Goal: Check status

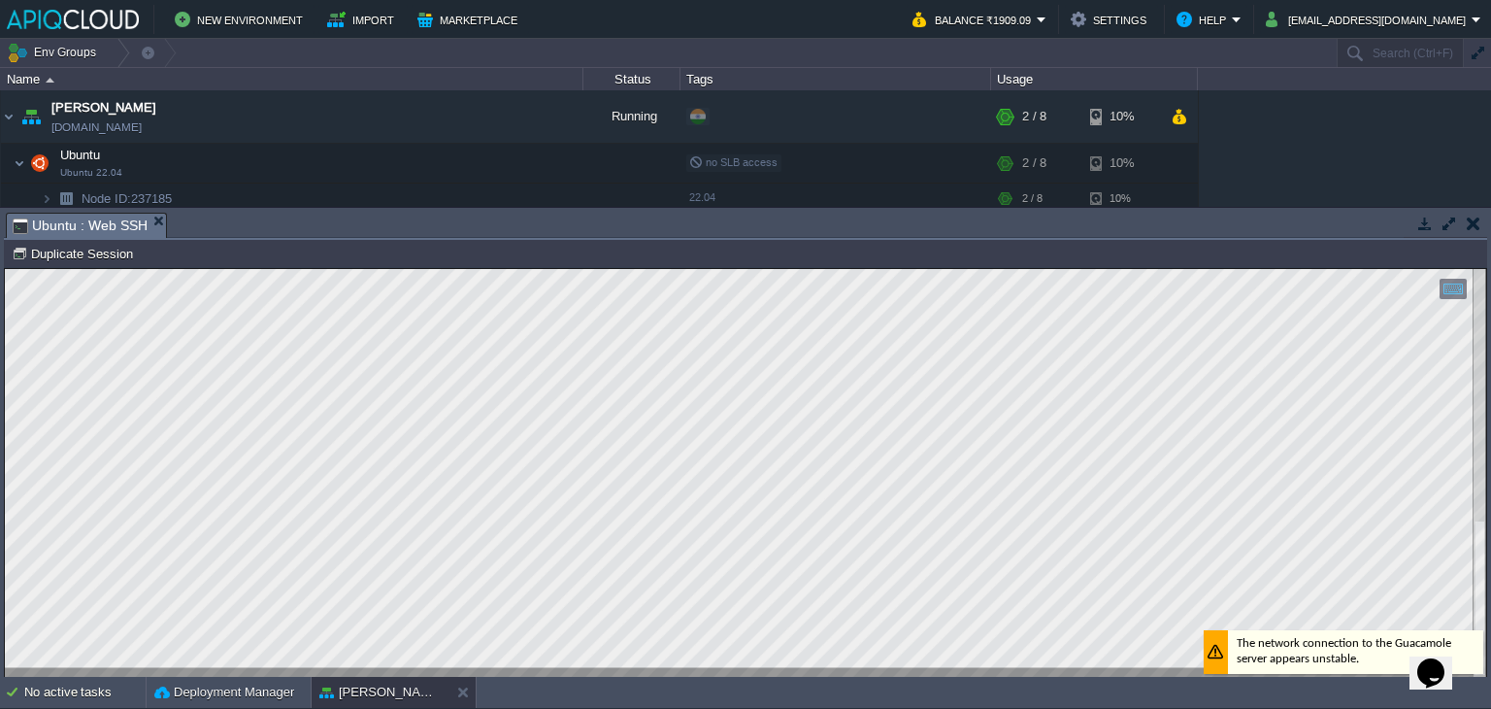
click at [1469, 223] on button "button" at bounding box center [1474, 223] width 14 height 17
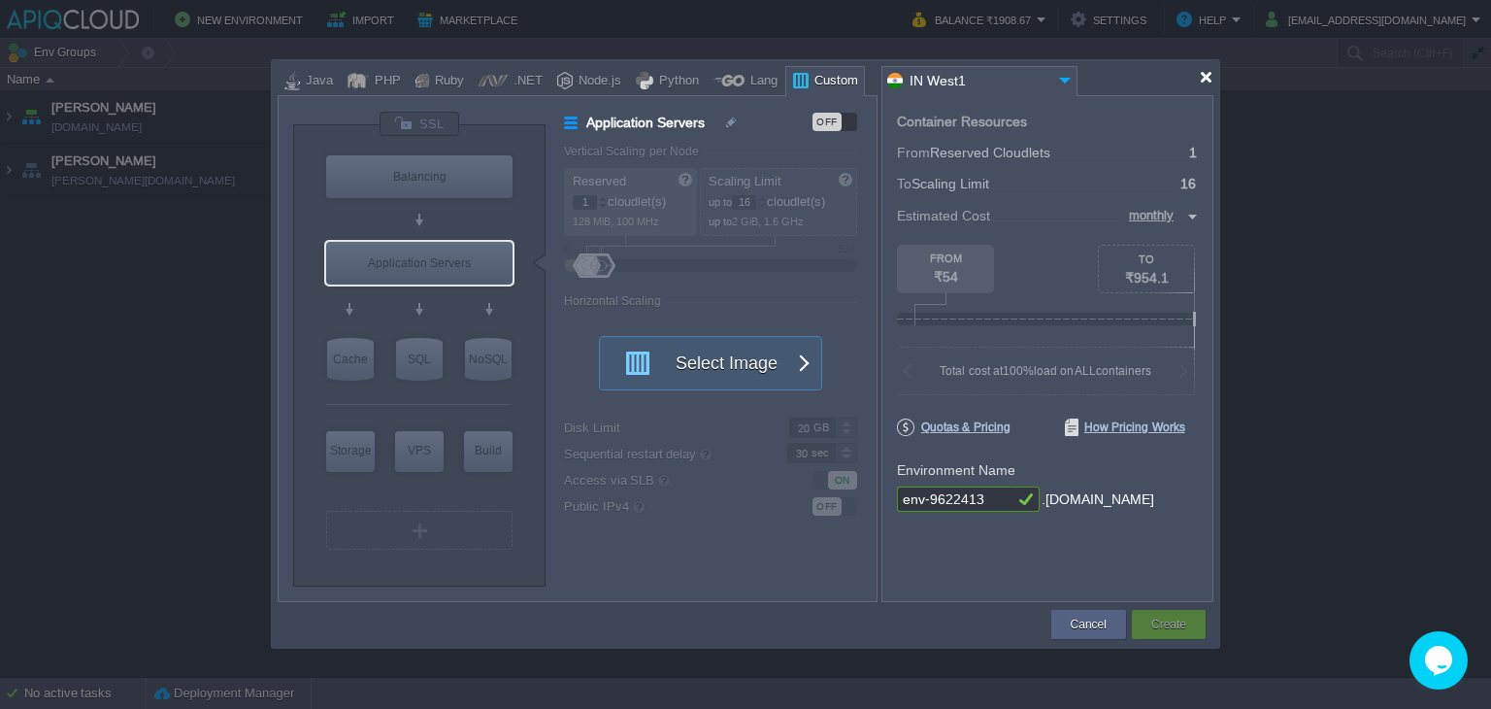
click at [1207, 79] on div at bounding box center [1206, 77] width 15 height 15
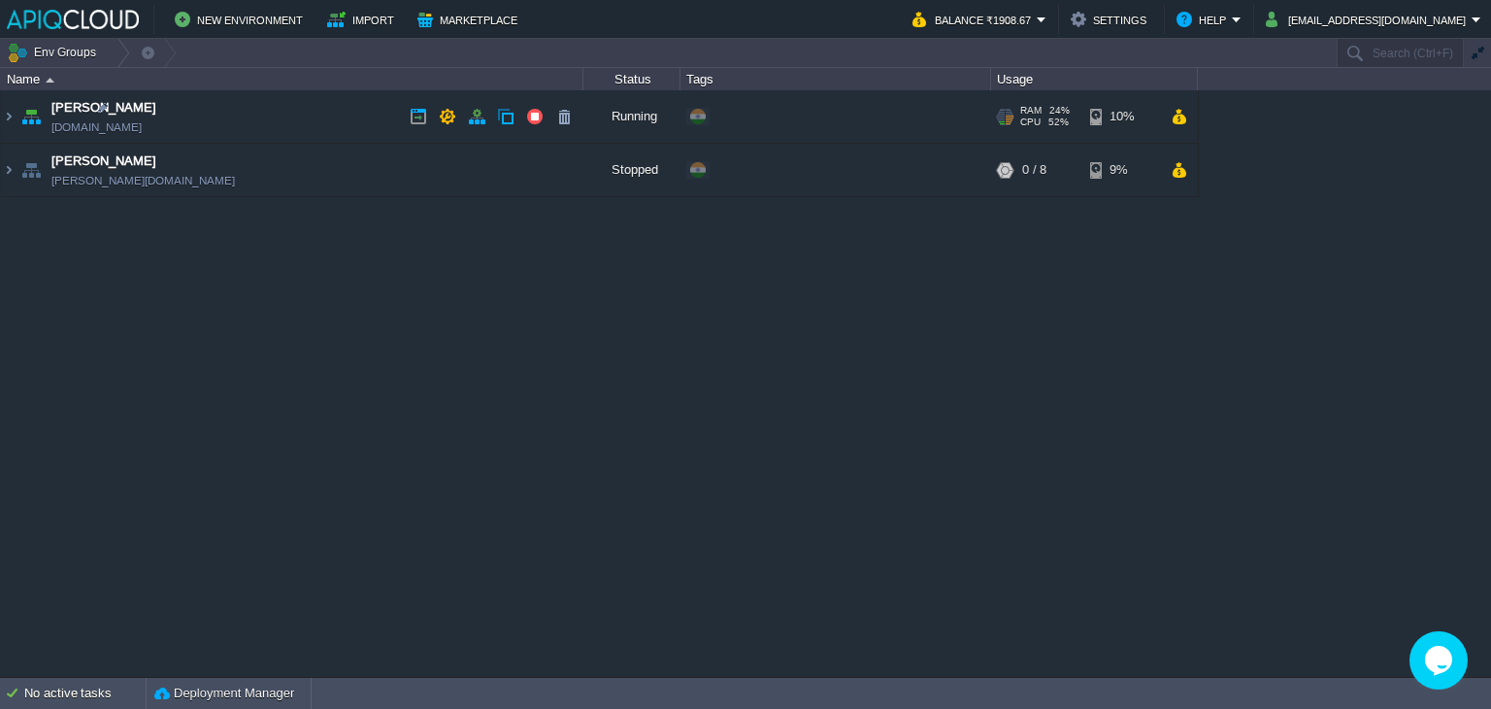
click at [365, 119] on td "Anand anand.in1.apiqcloud.com" at bounding box center [292, 116] width 583 height 53
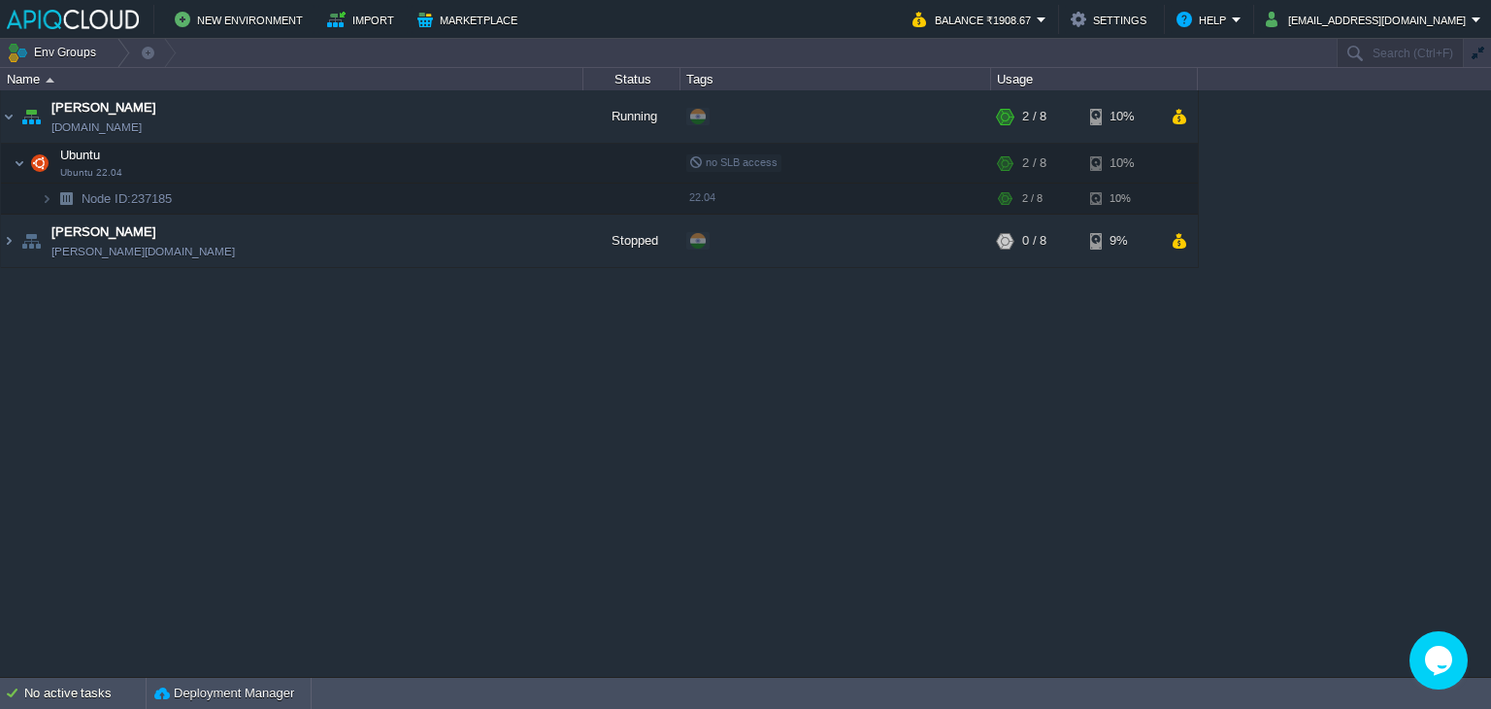
click at [1008, 320] on div "Anand anand.in1.apiqcloud.com Running + Add to Env Group RAM 24% CPU 1% 2 / 8 1…" at bounding box center [745, 383] width 1491 height 586
click at [999, 440] on div "Anand anand.in1.apiqcloud.com Running + Add to Env Group RAM 24% CPU 1% 2 / 8 1…" at bounding box center [745, 383] width 1491 height 586
